Goal: Task Accomplishment & Management: Use online tool/utility

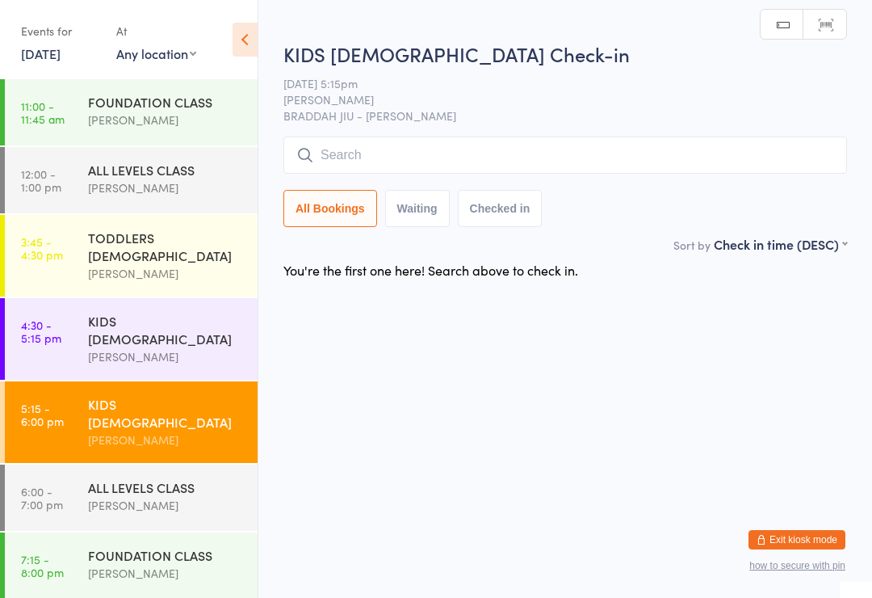
click at [445, 162] on input "search" at bounding box center [565, 154] width 564 height 37
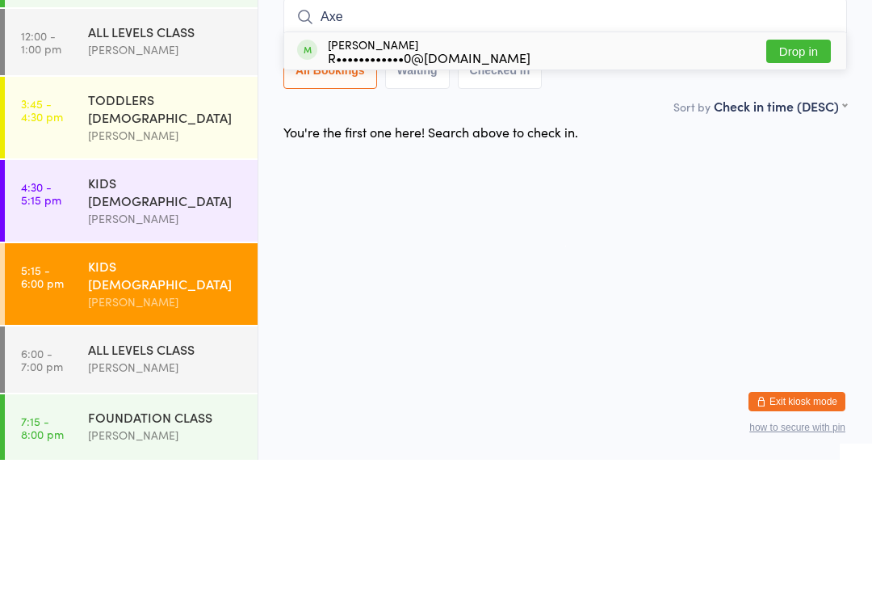
type input "Axe"
click at [803, 178] on button "Drop in" at bounding box center [798, 189] width 65 height 23
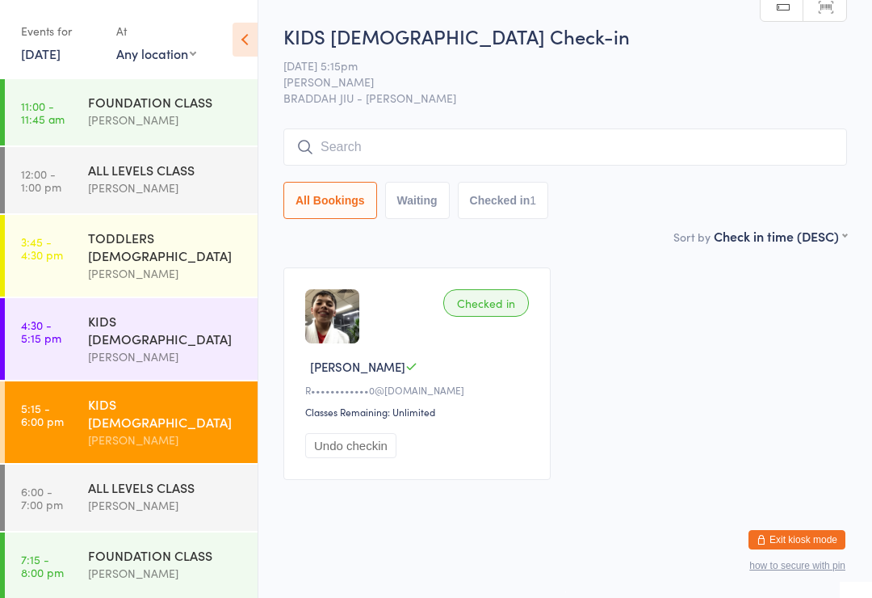
click at [181, 239] on div "TODDLERS [DEMOGRAPHIC_DATA]" at bounding box center [166, 247] width 156 height 36
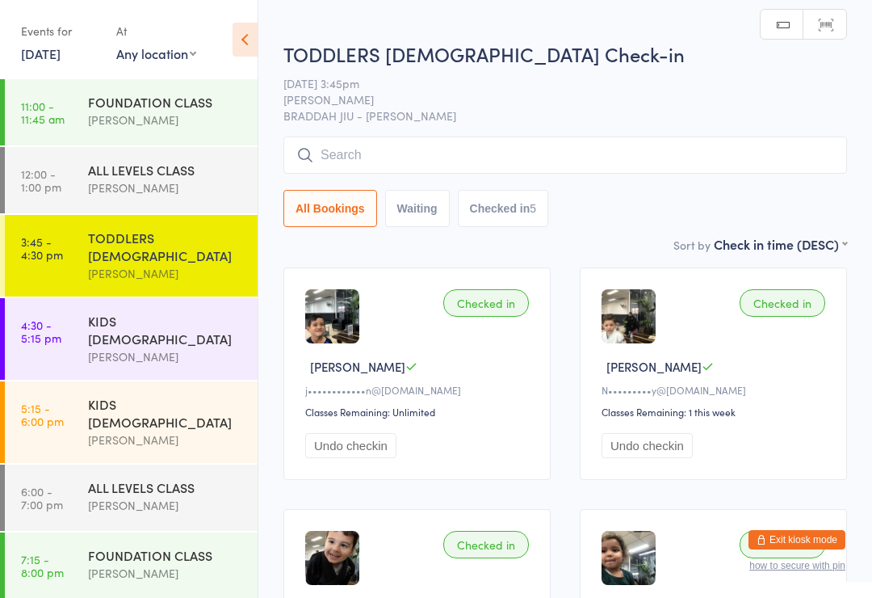
click at [497, 167] on input "search" at bounding box center [565, 154] width 564 height 37
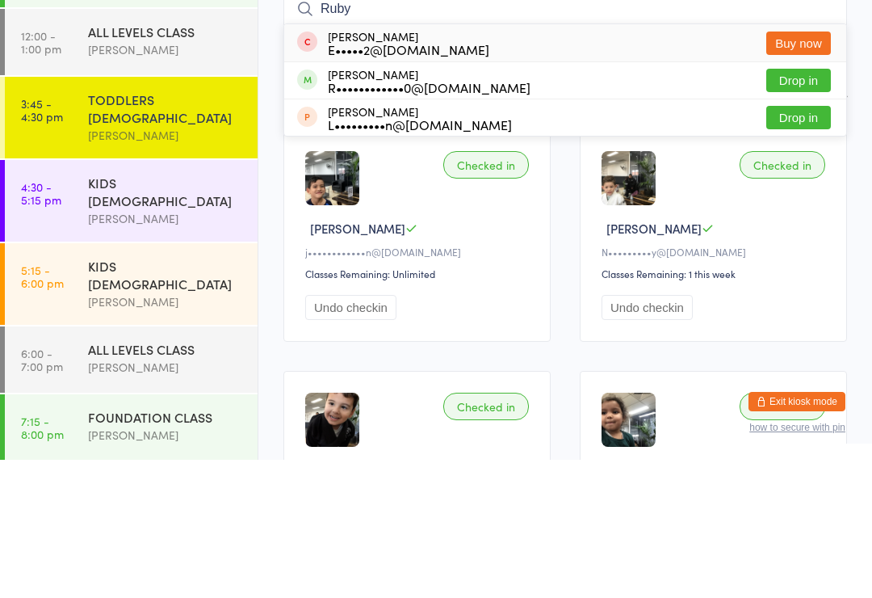
type input "Ruby"
click at [799, 207] on button "Drop in" at bounding box center [798, 218] width 65 height 23
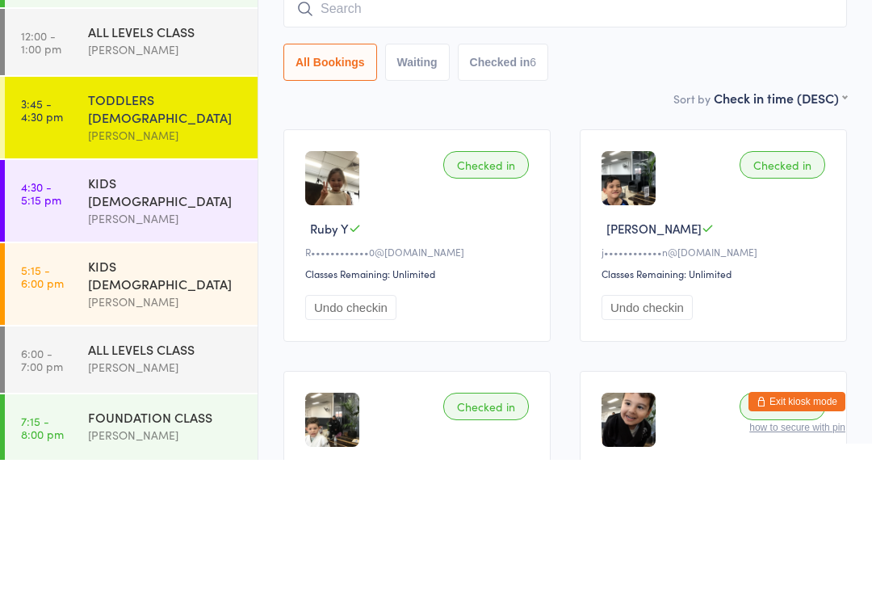
click at [141, 430] on div "[PERSON_NAME]" at bounding box center [166, 439] width 156 height 19
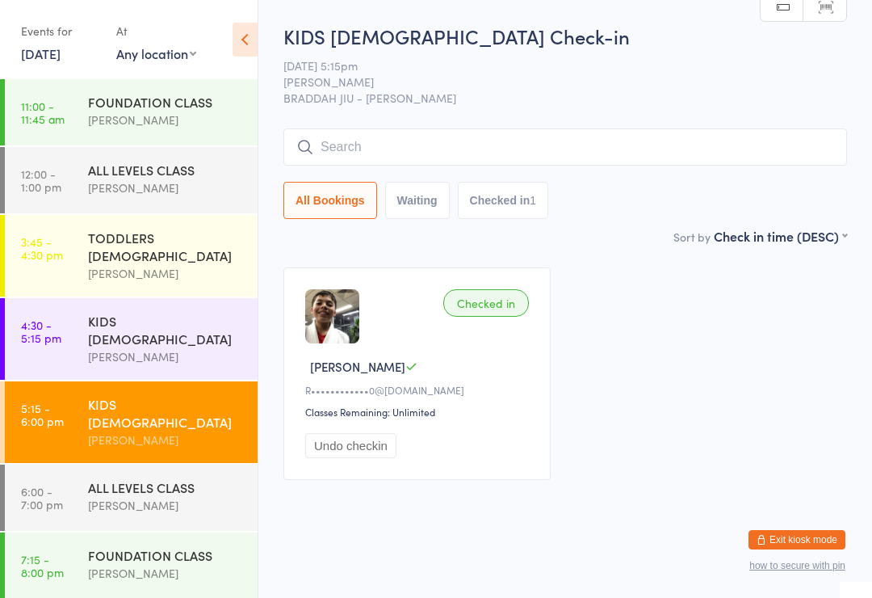
click at [790, 140] on input "search" at bounding box center [565, 146] width 564 height 37
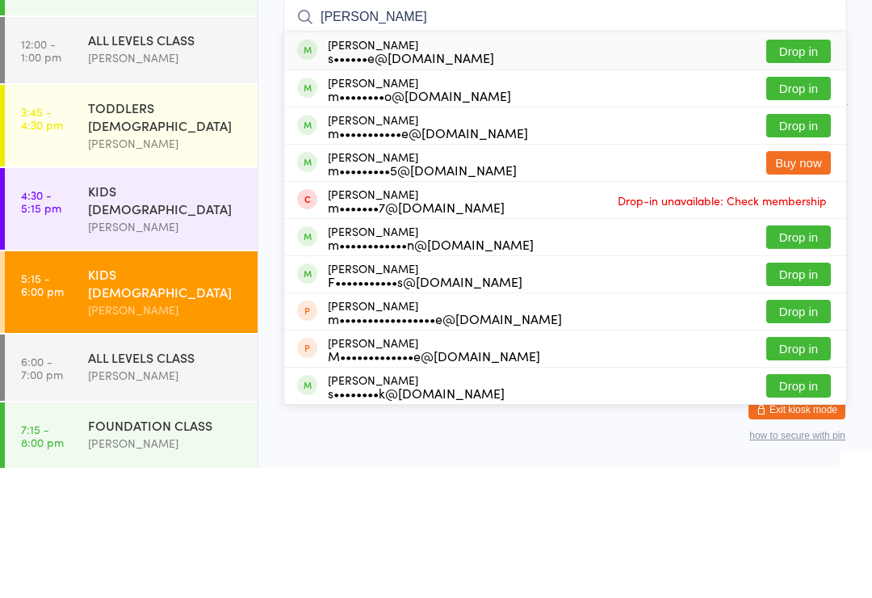
type input "[PERSON_NAME]"
click at [799, 170] on button "Drop in" at bounding box center [798, 181] width 65 height 23
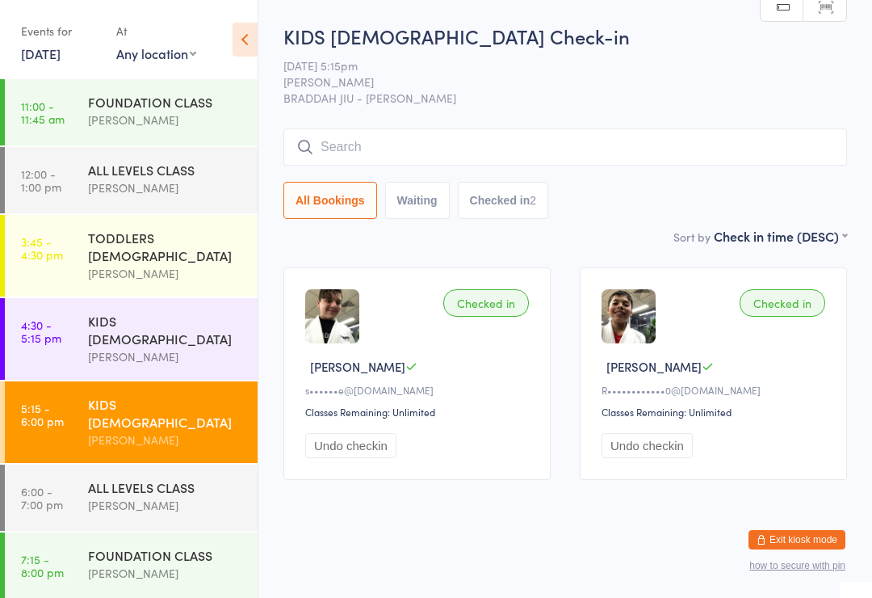
click at [553, 128] on input "search" at bounding box center [565, 146] width 564 height 37
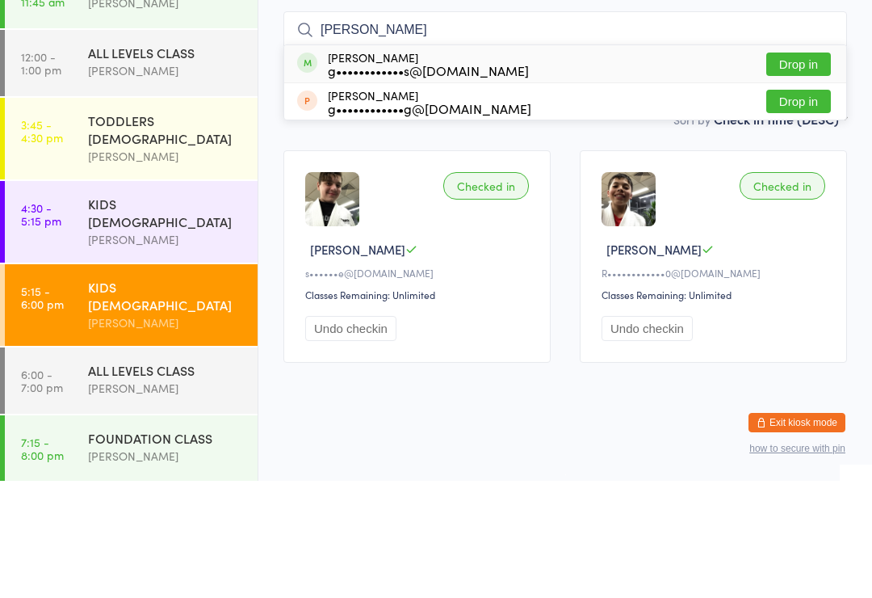
type input "[PERSON_NAME]"
click at [481, 181] on div "g••••••••••••s@[DOMAIN_NAME]" at bounding box center [428, 187] width 201 height 13
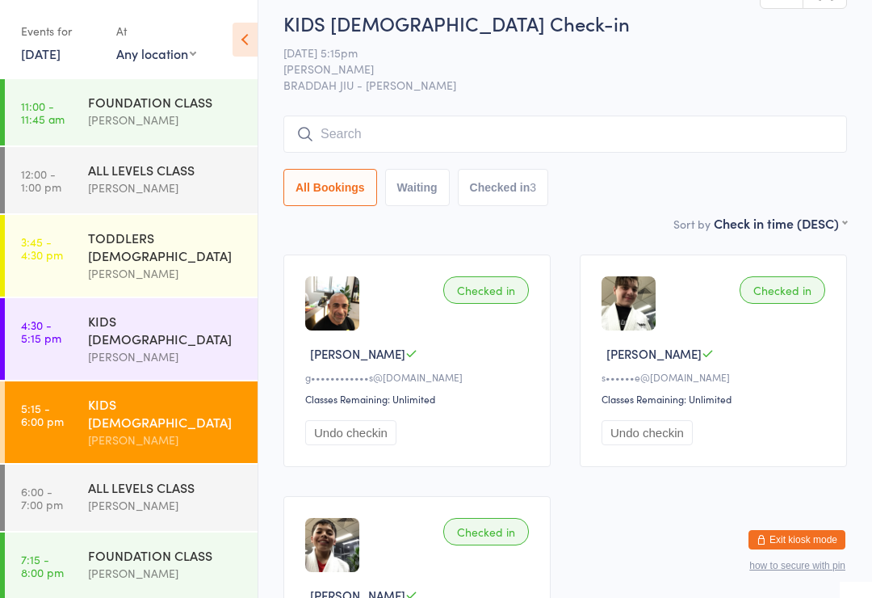
click at [124, 496] on div "[PERSON_NAME]" at bounding box center [166, 505] width 156 height 19
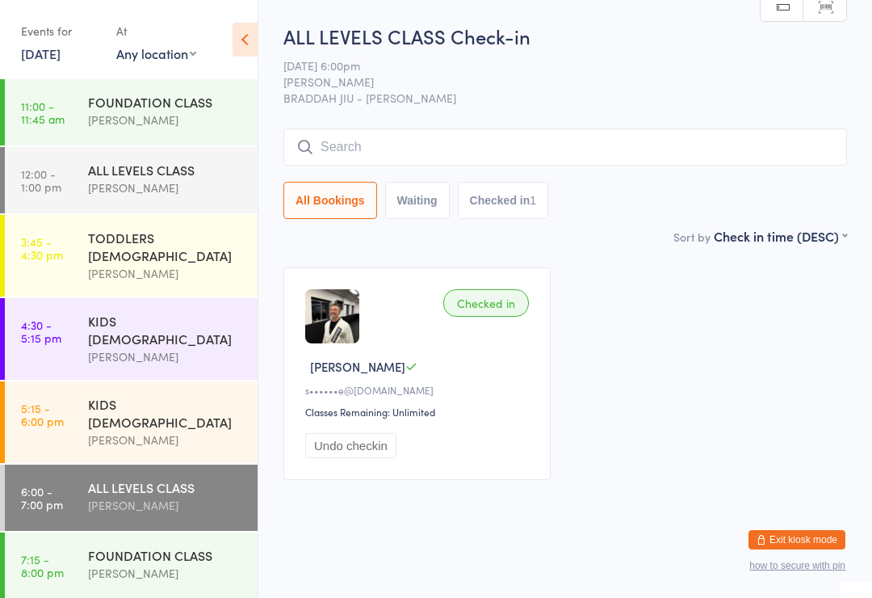
click at [374, 145] on input "search" at bounding box center [565, 146] width 564 height 37
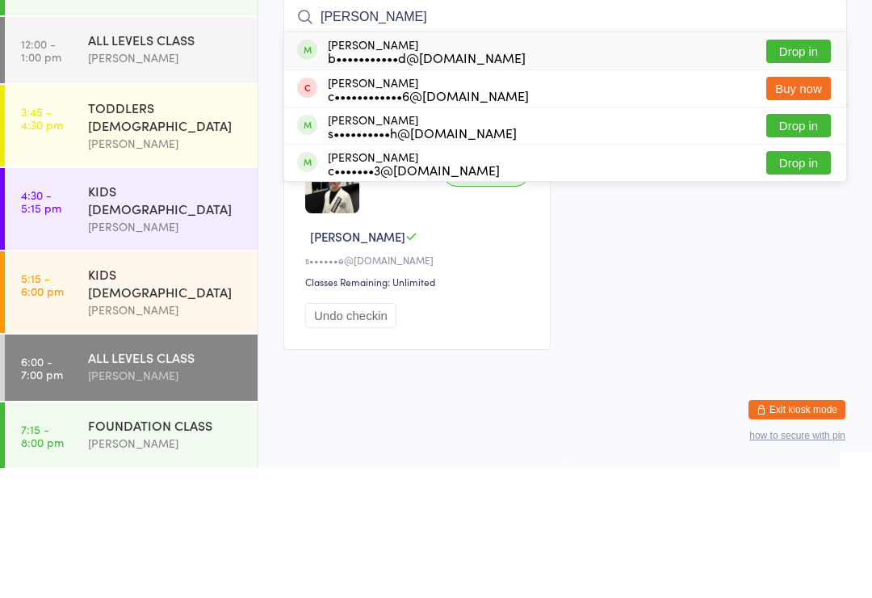
type input "[PERSON_NAME]"
click at [792, 162] on div "[PERSON_NAME] b•••••••••••d@[DOMAIN_NAME] Drop in" at bounding box center [565, 180] width 562 height 37
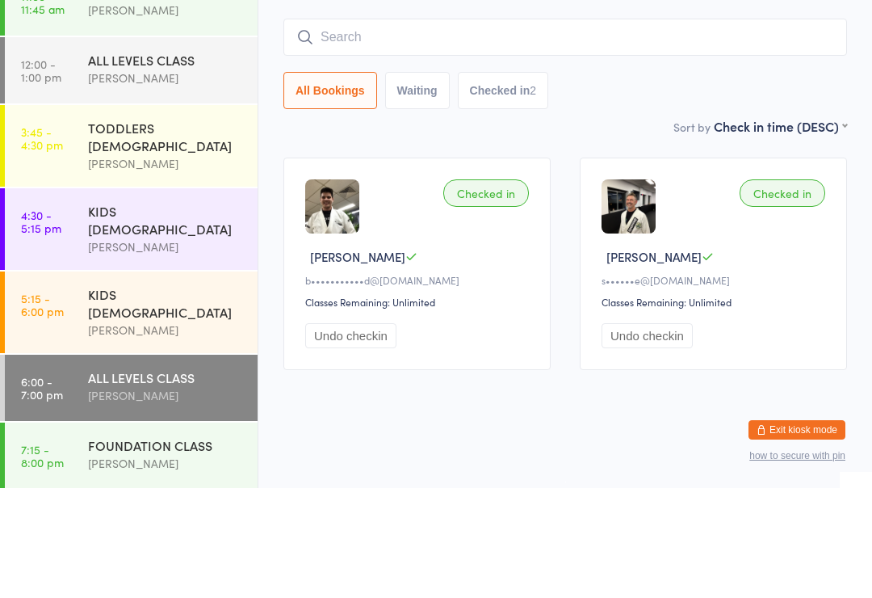
scroll to position [13, 0]
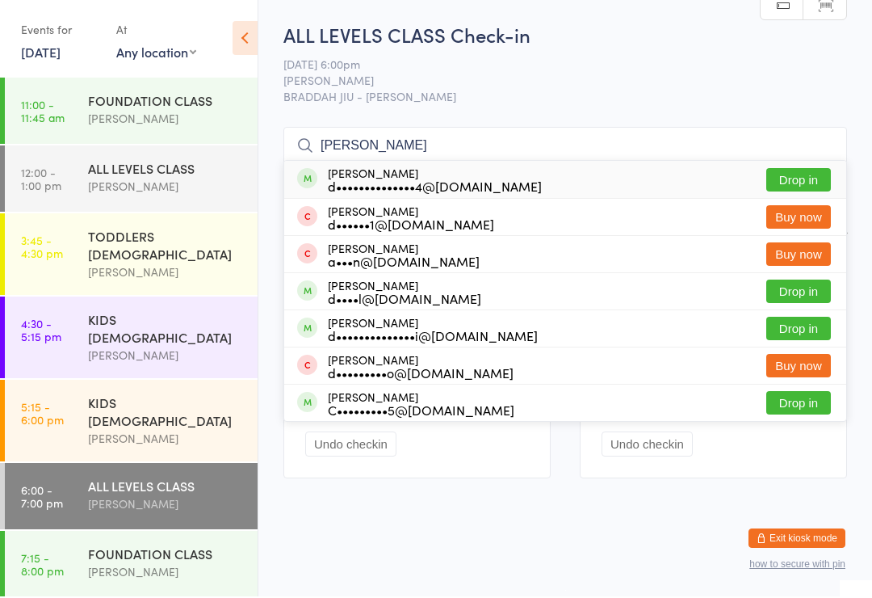
type input "[PERSON_NAME]"
click at [790, 171] on button "Drop in" at bounding box center [798, 181] width 65 height 23
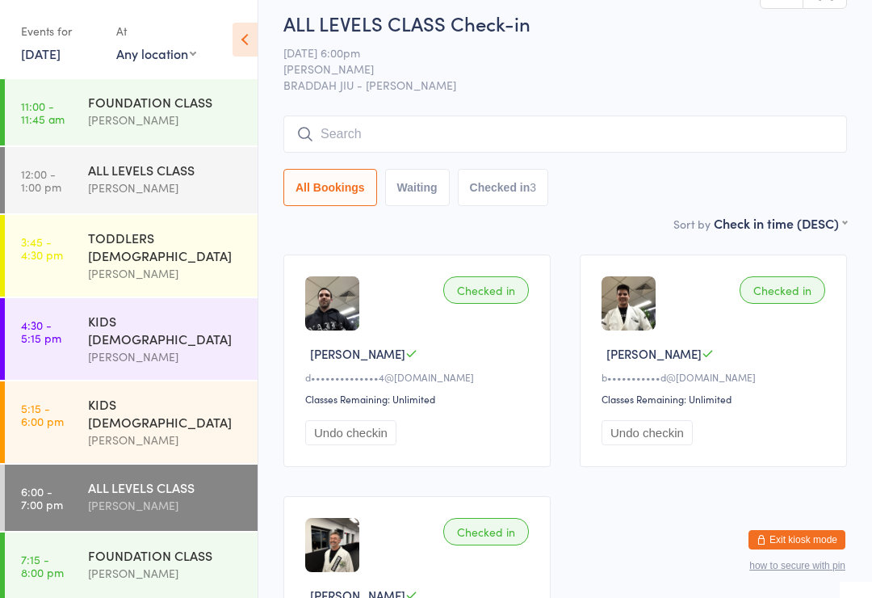
click at [120, 496] on div "[PERSON_NAME]" at bounding box center [166, 505] width 156 height 19
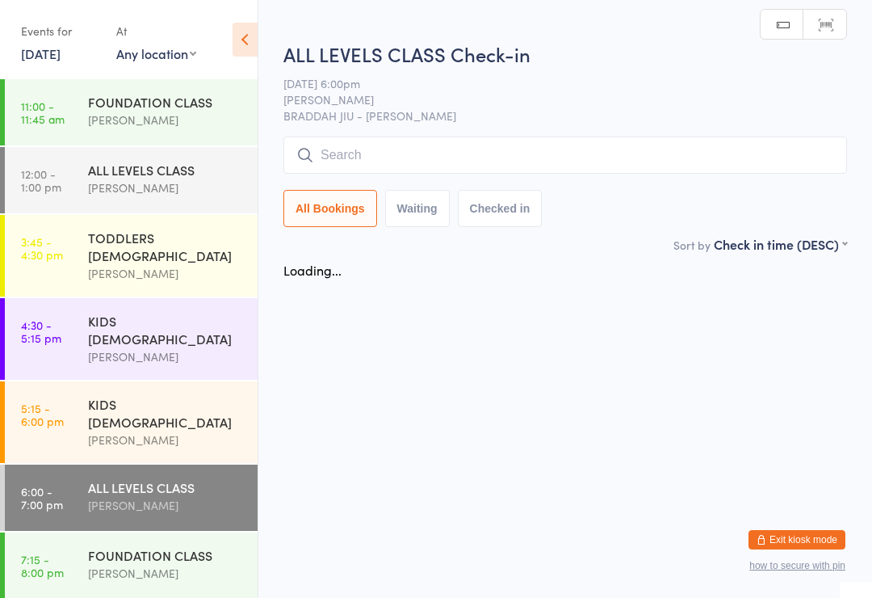
scroll to position [0, 0]
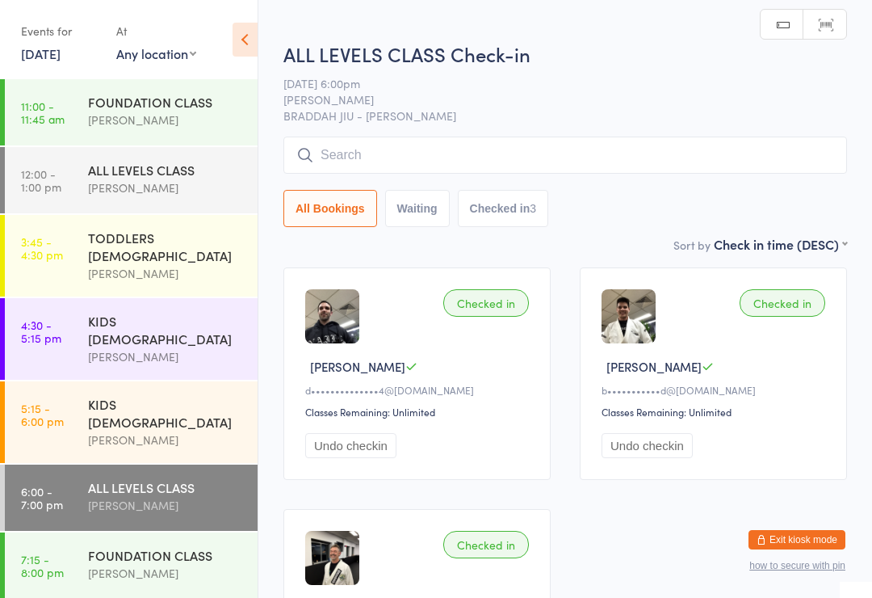
click at [443, 158] on input "search" at bounding box center [565, 154] width 564 height 37
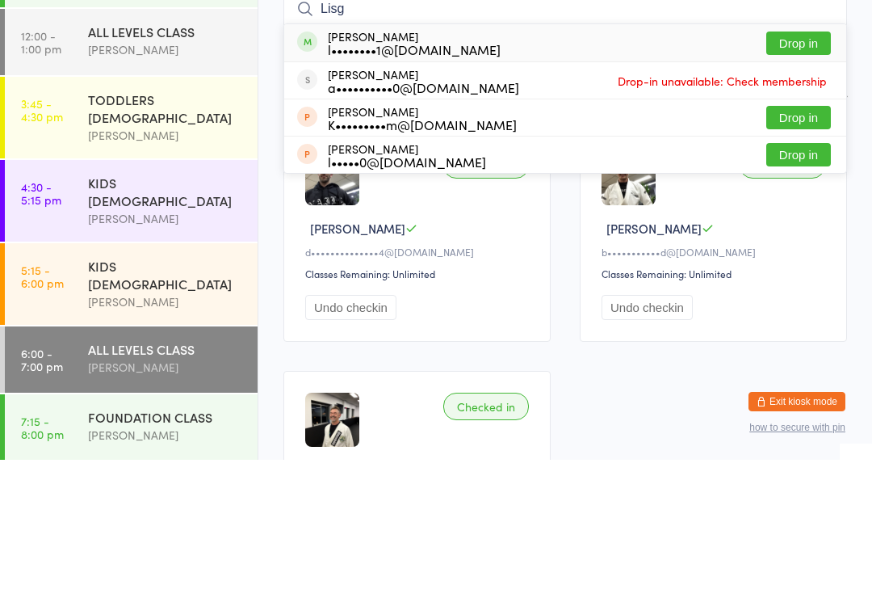
type input "Lisg"
click at [798, 170] on button "Drop in" at bounding box center [798, 181] width 65 height 23
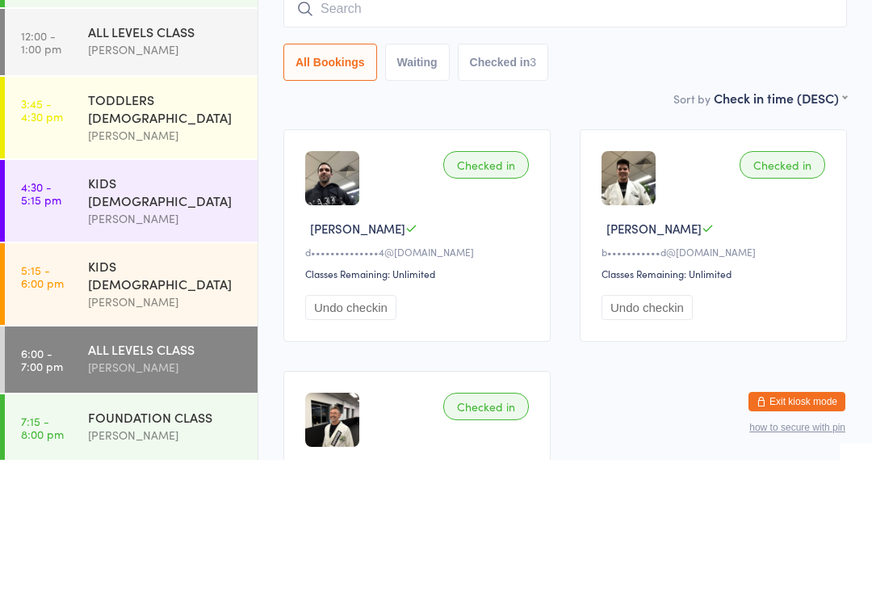
scroll to position [138, 0]
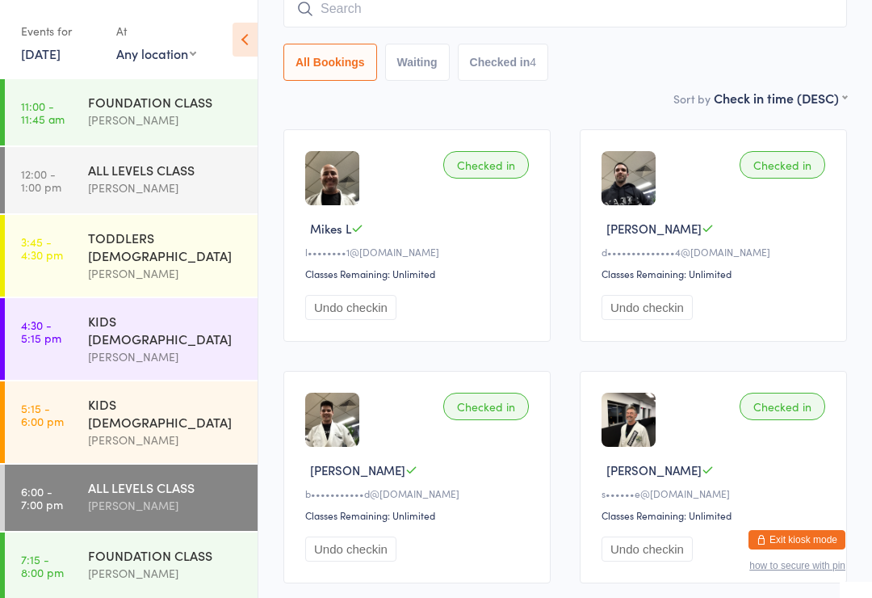
click at [362, 14] on input "search" at bounding box center [565, 8] width 564 height 37
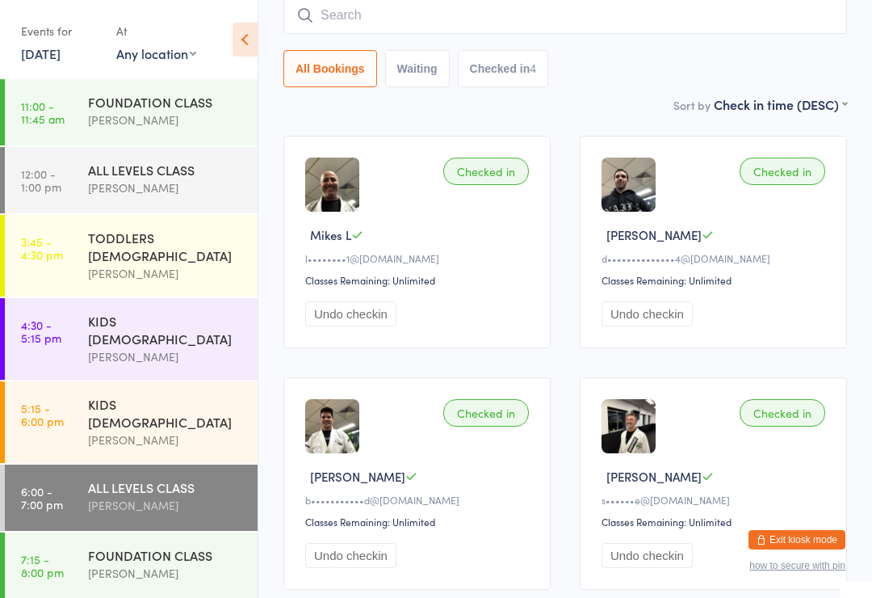
scroll to position [130, 0]
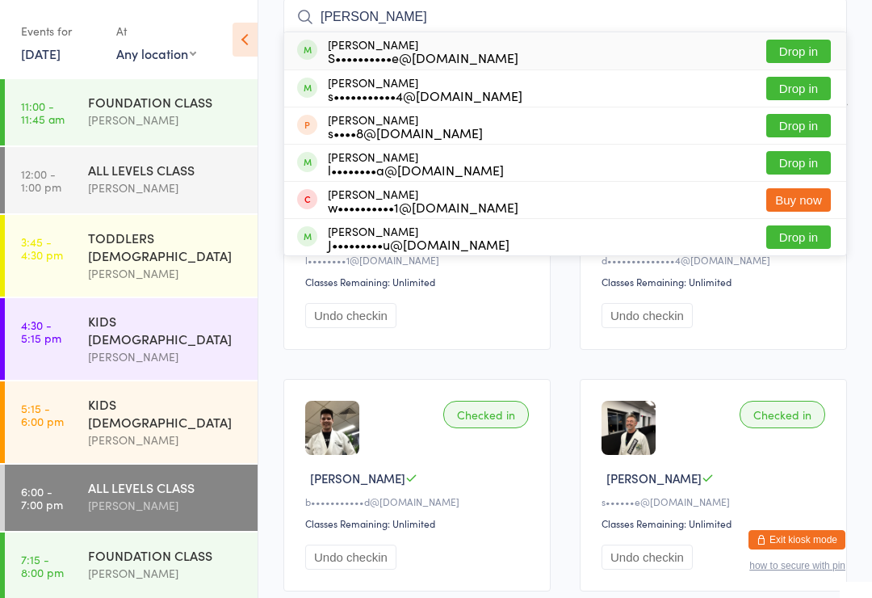
type input "[PERSON_NAME]"
click at [790, 91] on button "Drop in" at bounding box center [798, 88] width 65 height 23
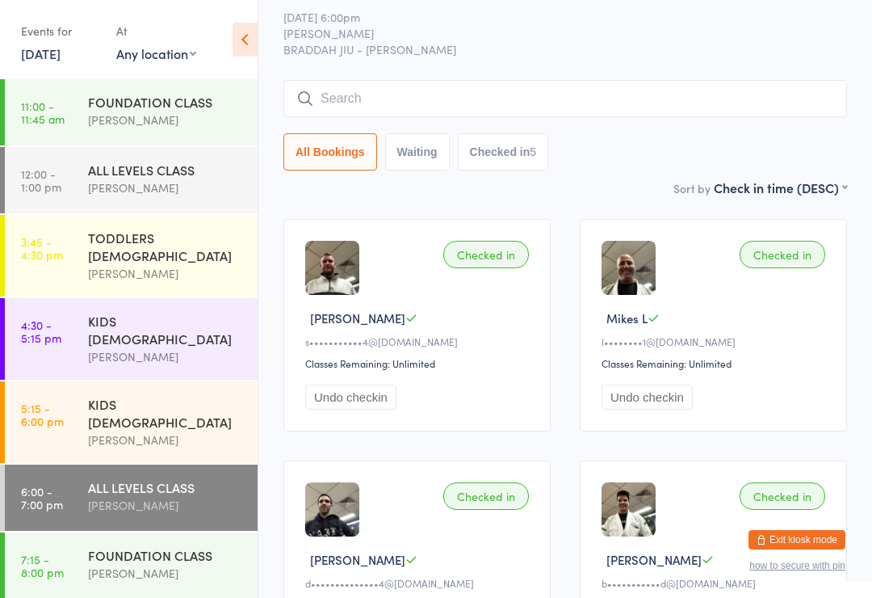
scroll to position [0, 0]
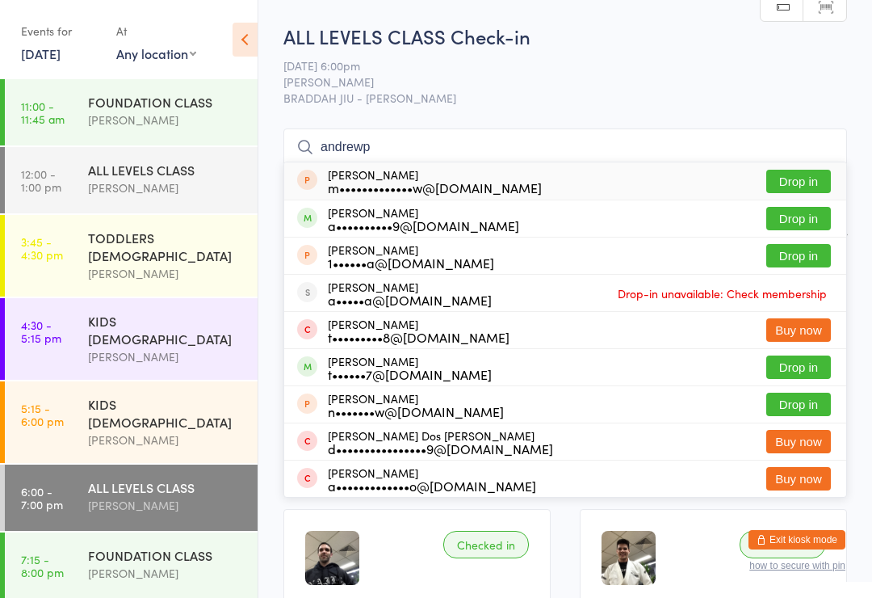
type input "andrewp"
click at [795, 220] on button "Drop in" at bounding box center [798, 218] width 65 height 23
